Goal: Task Accomplishment & Management: Complete application form

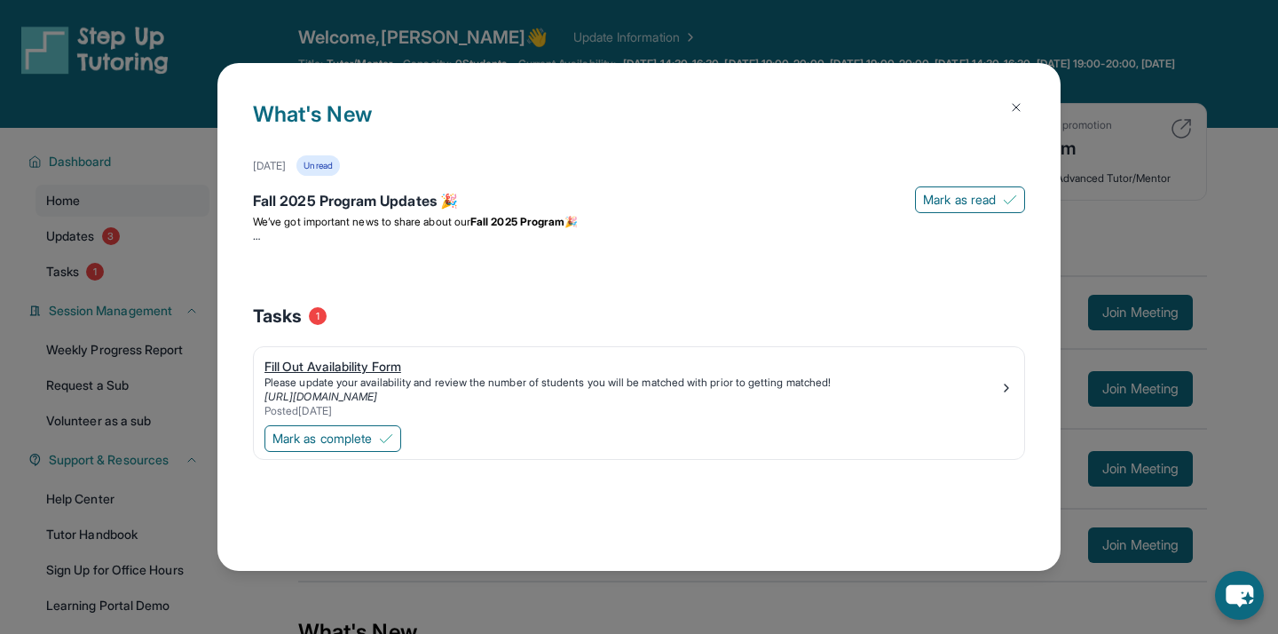
click at [404, 369] on div "Fill Out Availability Form" at bounding box center [632, 367] width 735 height 18
click at [1018, 110] on img at bounding box center [1016, 107] width 14 height 14
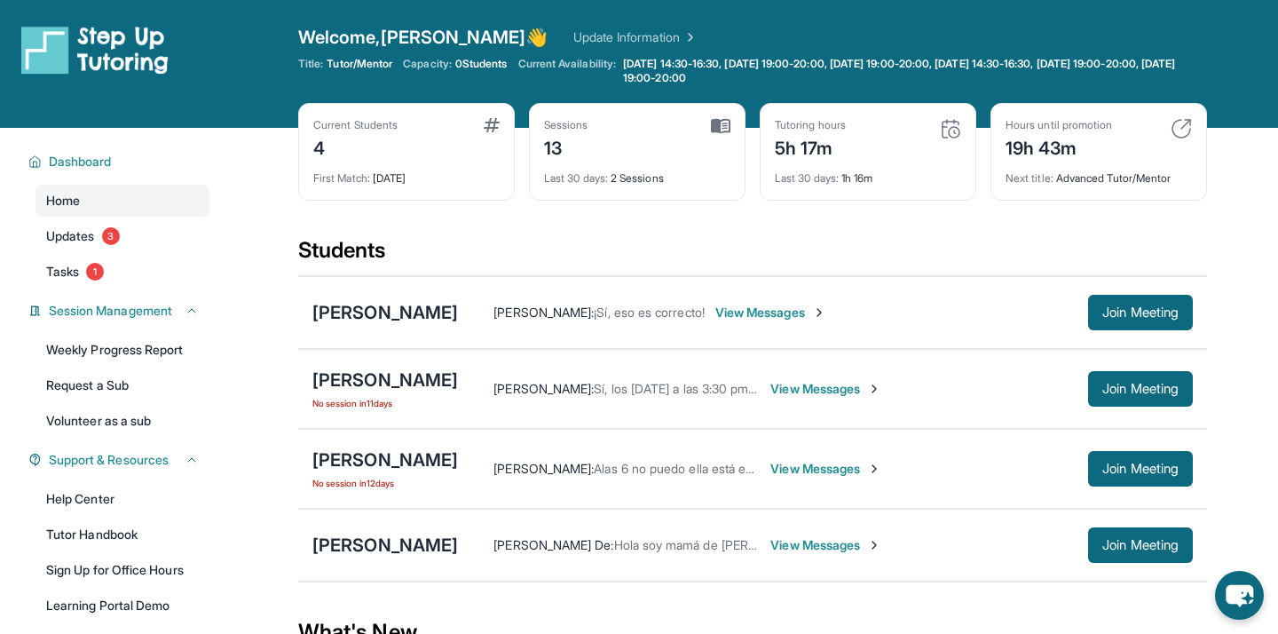
click at [833, 389] on span "View Messages" at bounding box center [826, 389] width 111 height 18
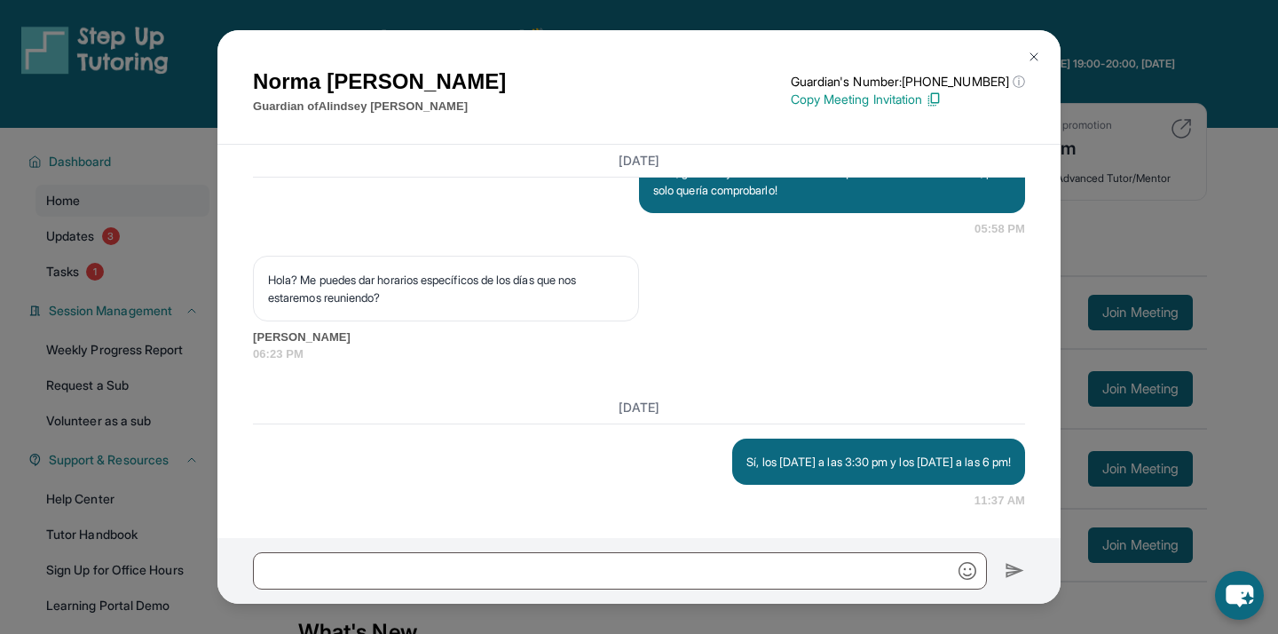
scroll to position [5618, 0]
click at [1034, 58] on img at bounding box center [1034, 57] width 14 height 14
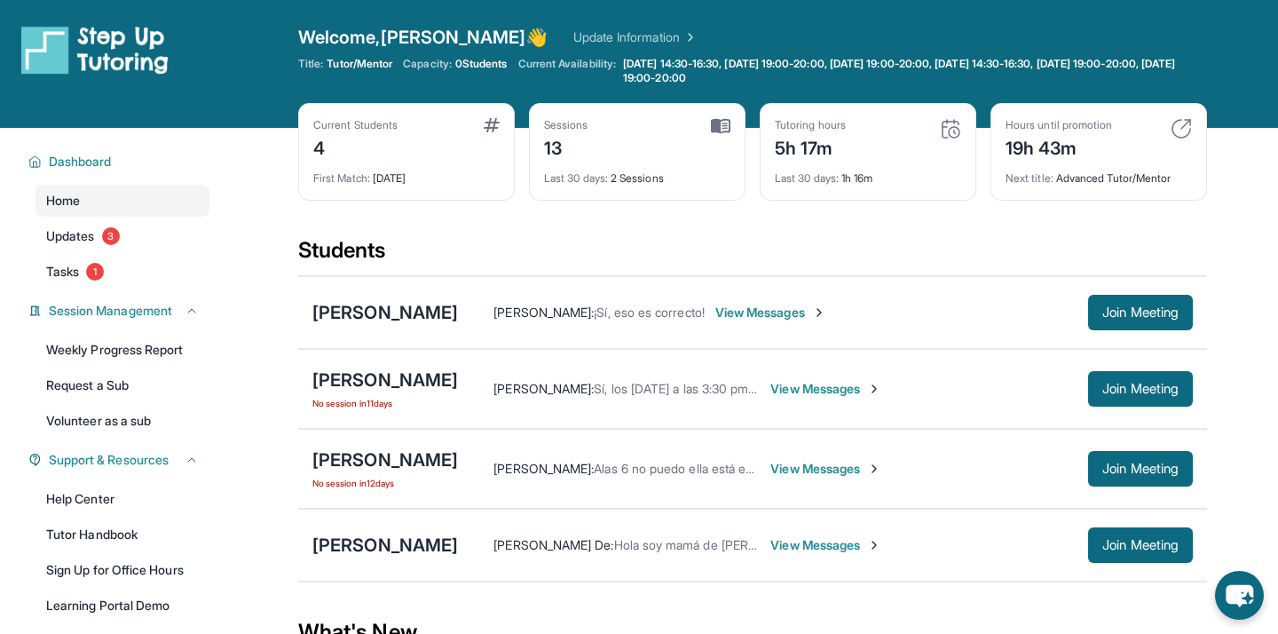
click at [806, 470] on span "View Messages" at bounding box center [826, 469] width 111 height 18
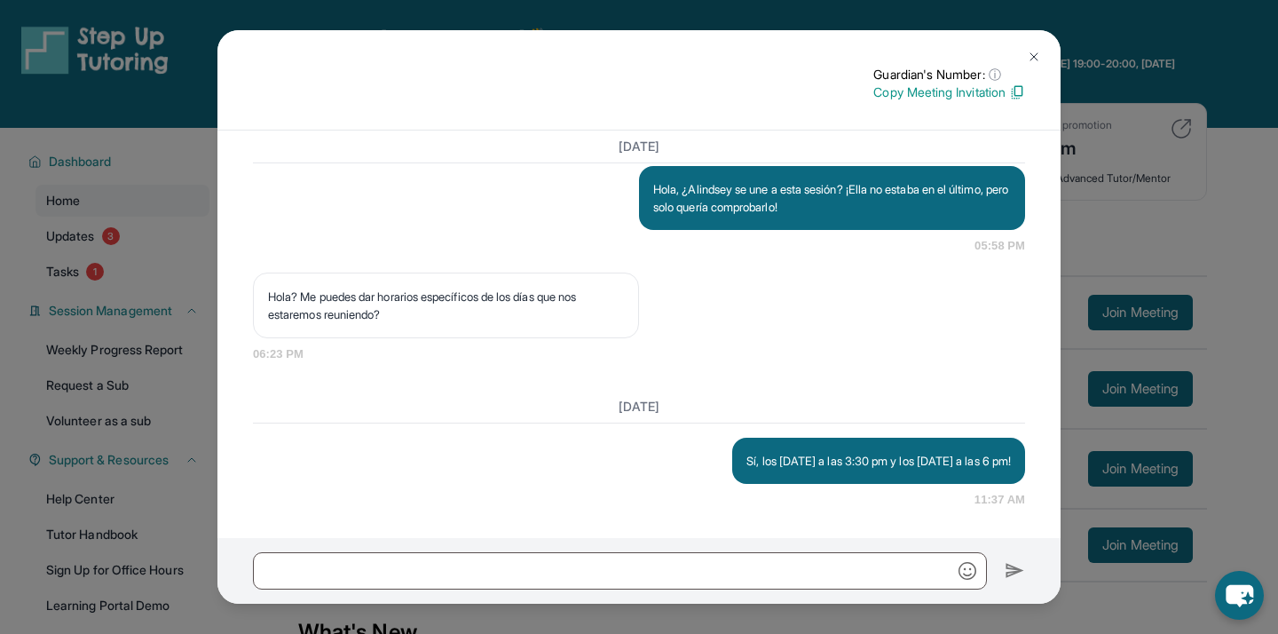
scroll to position [5362, 0]
click at [1029, 58] on img at bounding box center [1034, 57] width 14 height 14
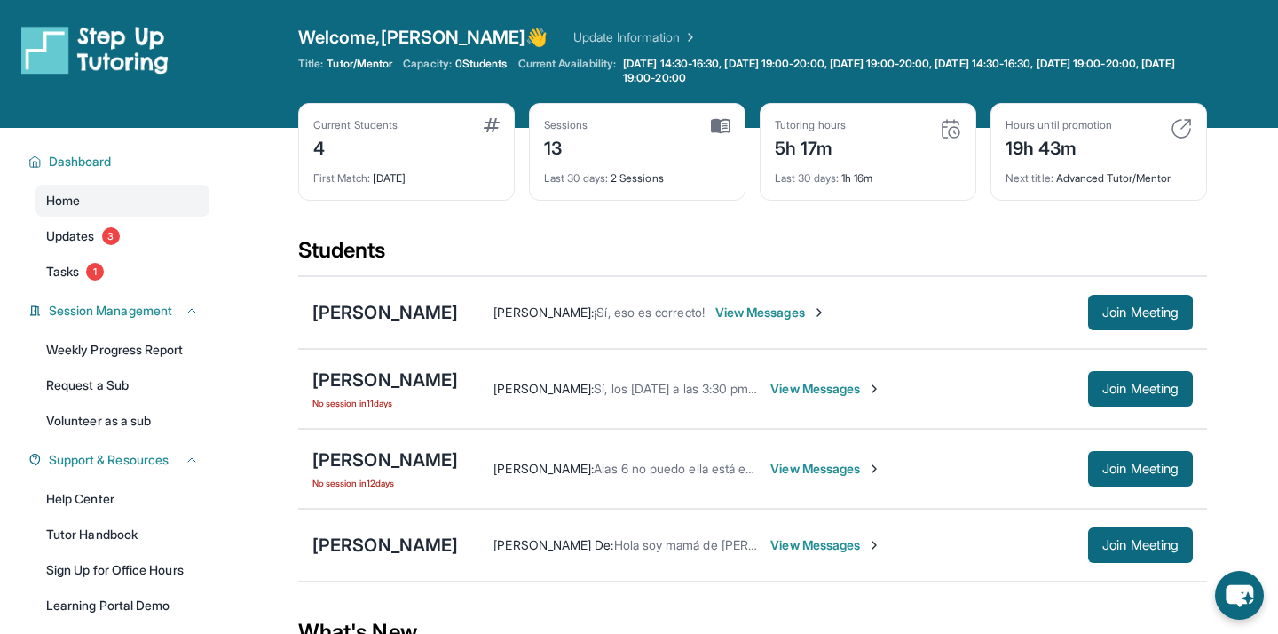
click at [814, 467] on span "View Messages" at bounding box center [826, 469] width 111 height 18
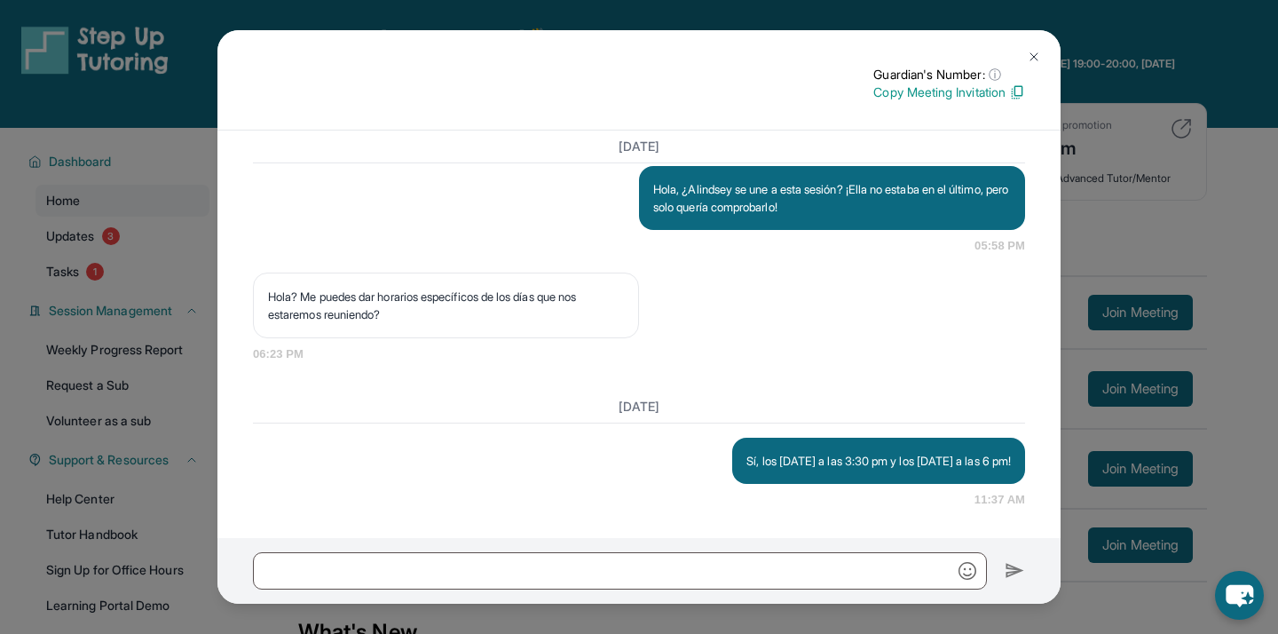
click at [1031, 59] on img at bounding box center [1034, 57] width 14 height 14
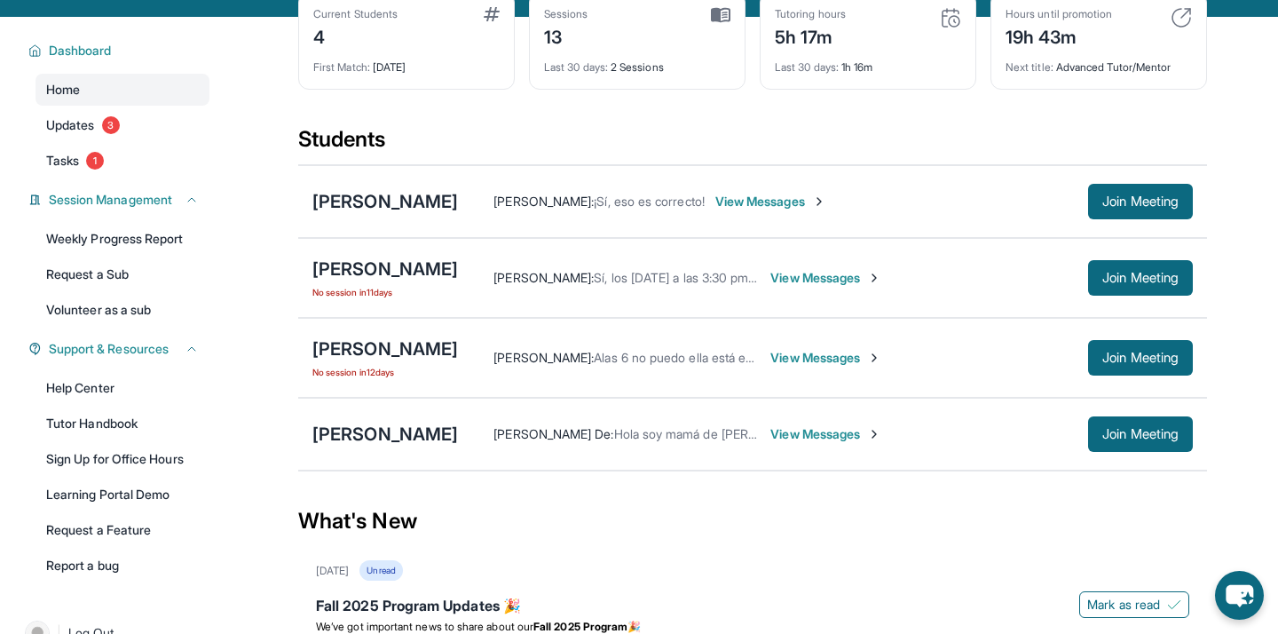
scroll to position [115, 0]
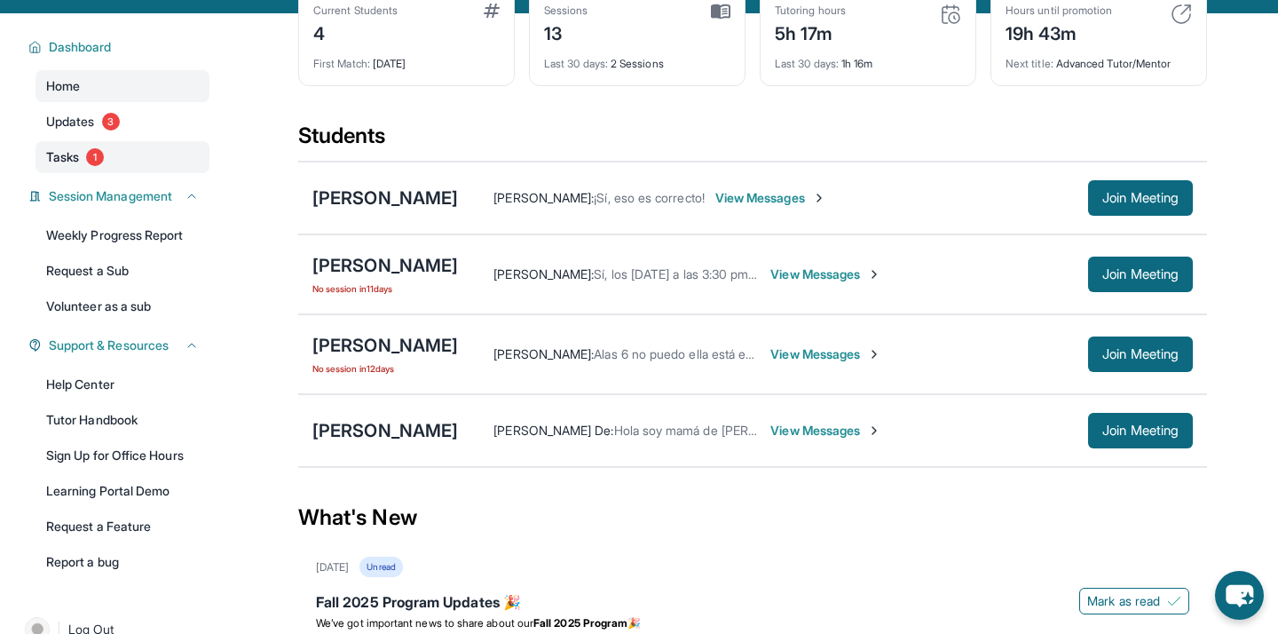
click at [177, 151] on link "Tasks 1" at bounding box center [123, 157] width 174 height 32
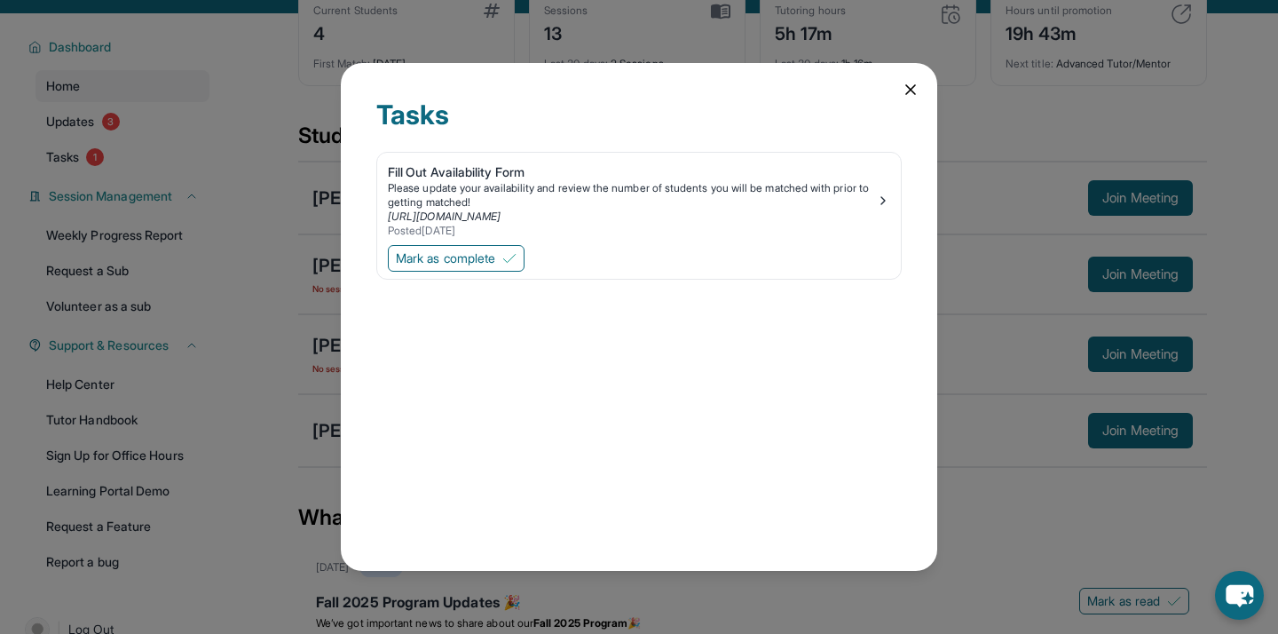
click at [164, 115] on div "Tasks Fill Out Availability Form Please update your availability and review the…" at bounding box center [639, 317] width 1278 height 634
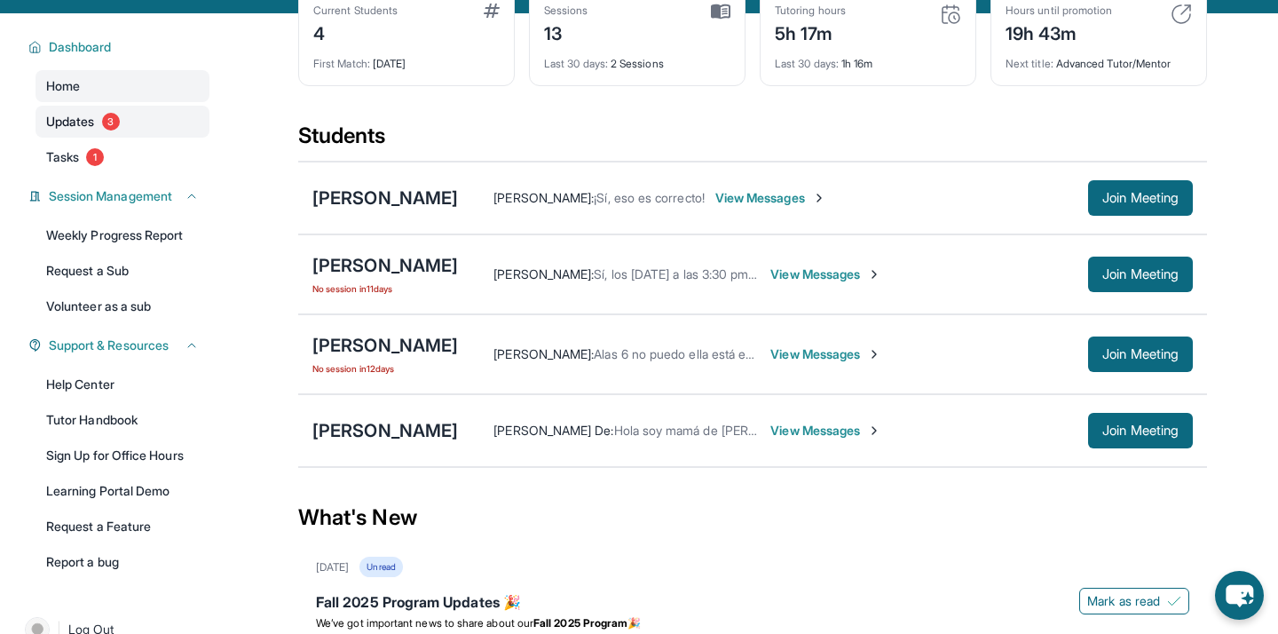
click at [165, 115] on link "Updates 3" at bounding box center [123, 122] width 174 height 32
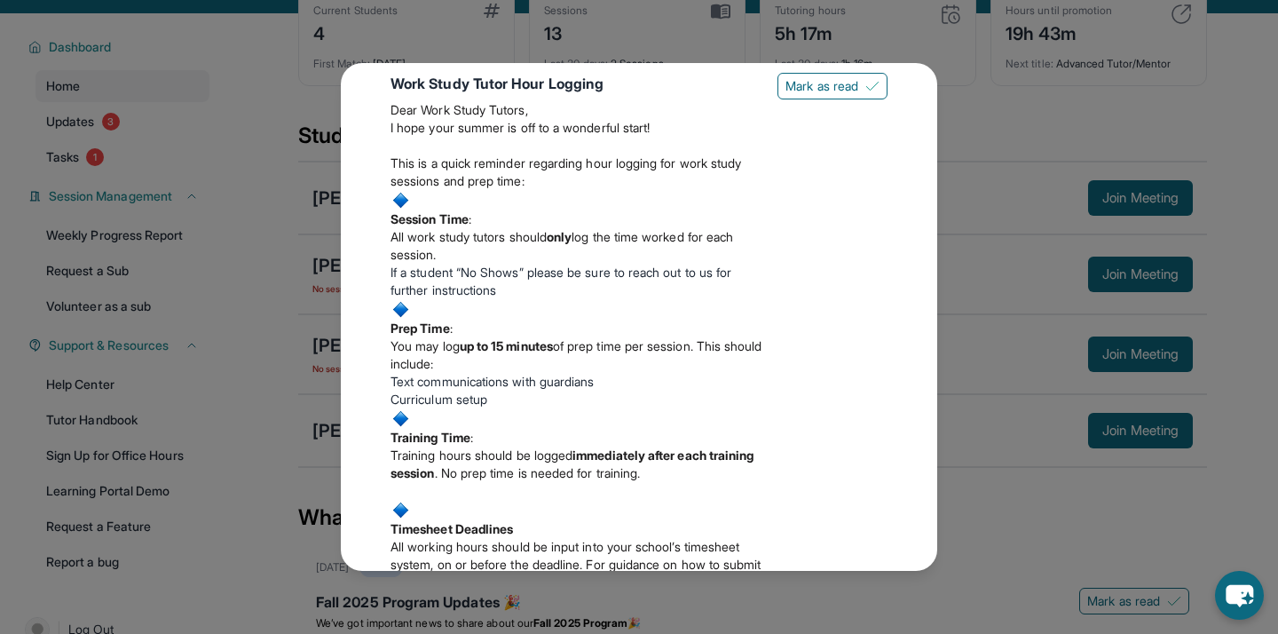
scroll to position [711, 0]
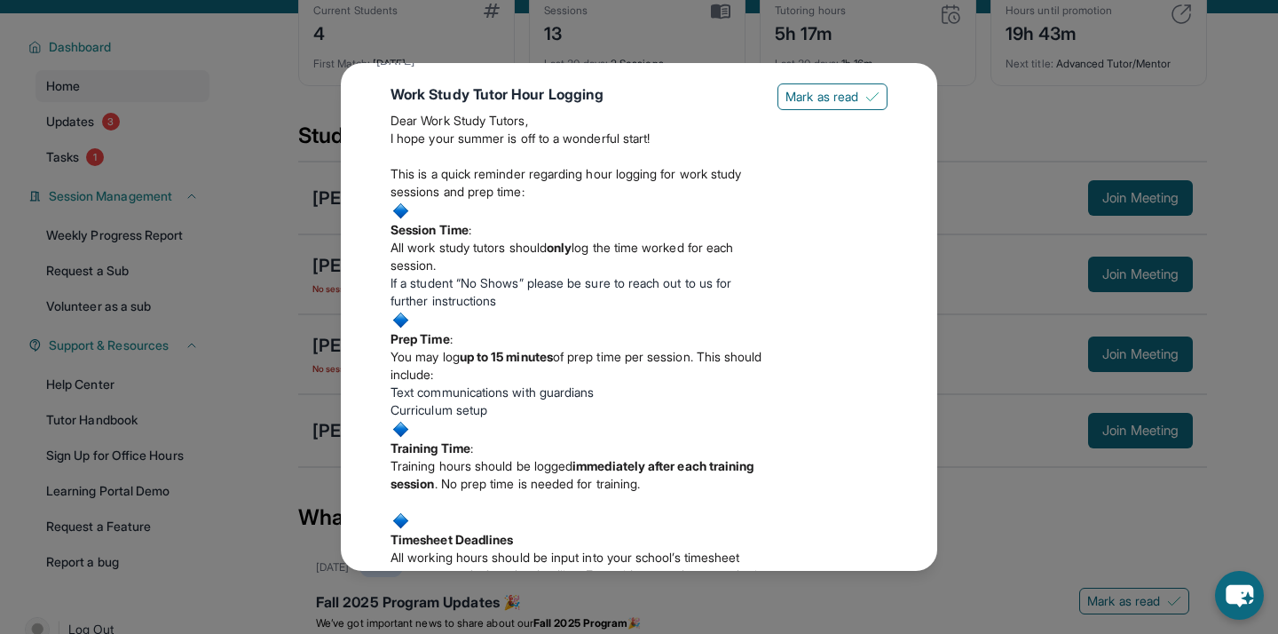
click at [252, 133] on div "Updates [DATE] Fall 2025 Program Updates 🎉 We’ve got important news to share ab…" at bounding box center [639, 317] width 1278 height 634
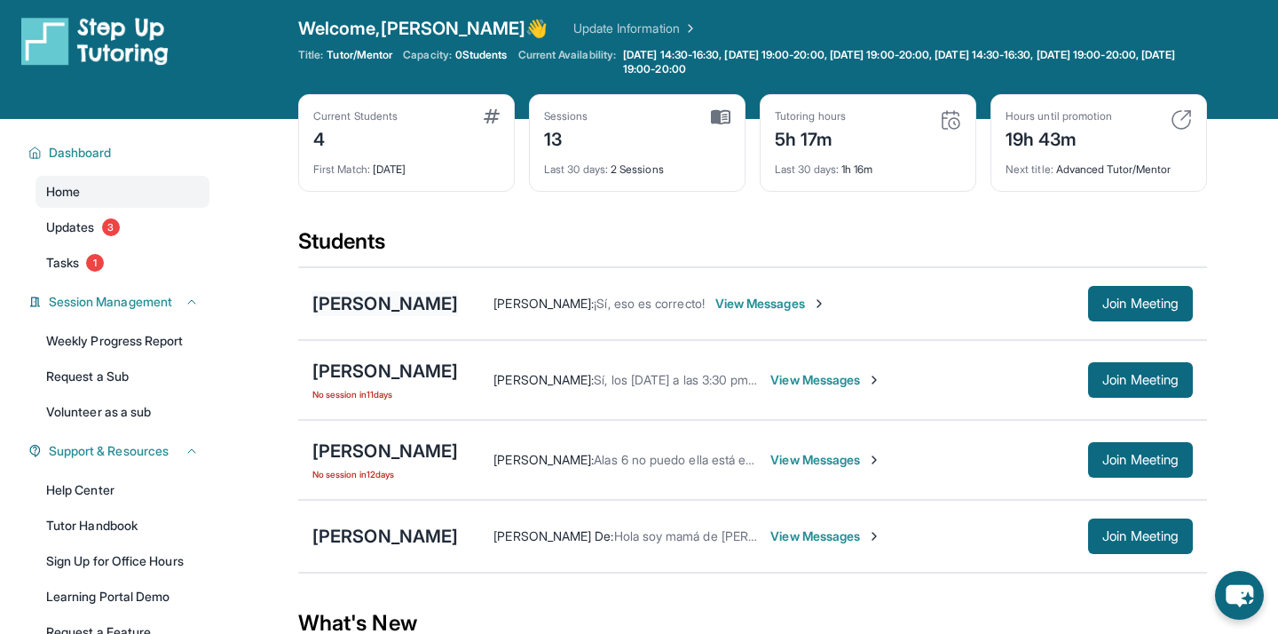
scroll to position [0, 0]
